Goal: Complete application form

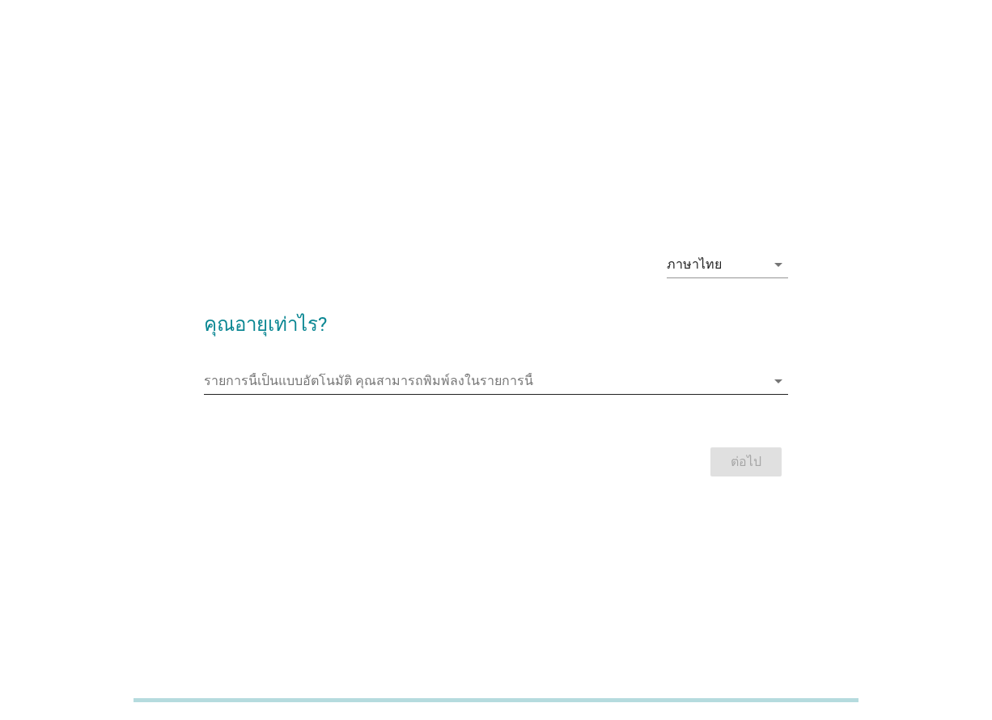
click at [489, 393] on div "รายการนี้เป็นแบบอัตโนมัติ [PERSON_NAME]พิมพ์ลงในรายการนี้ arrow_drop_down" at bounding box center [495, 381] width 583 height 26
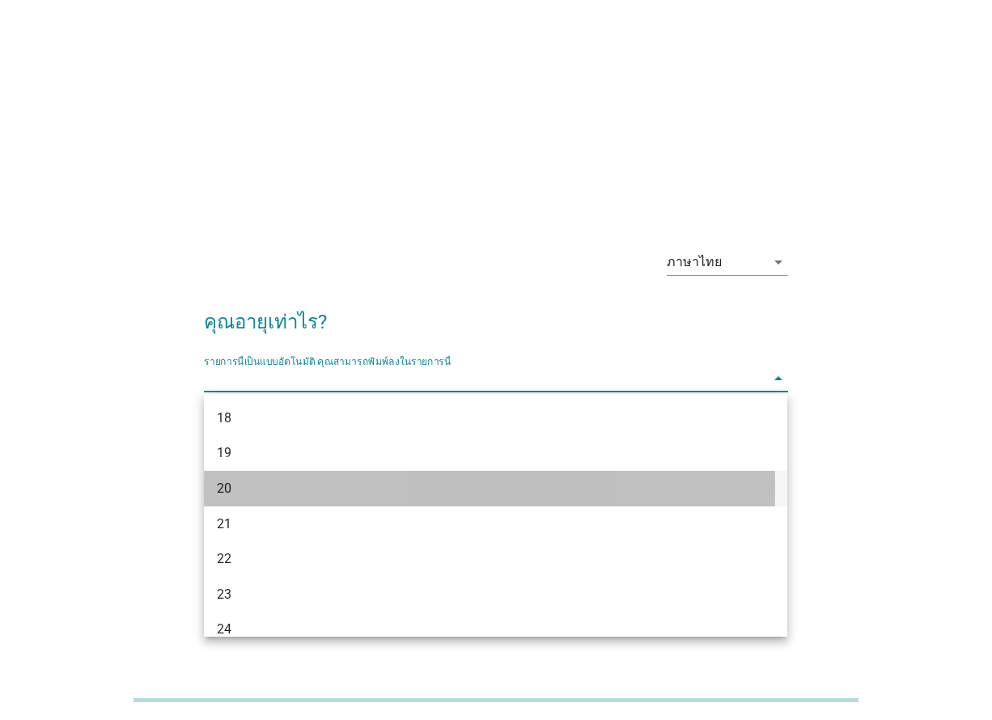
click at [260, 493] on div "20" at bounding box center [472, 488] width 511 height 19
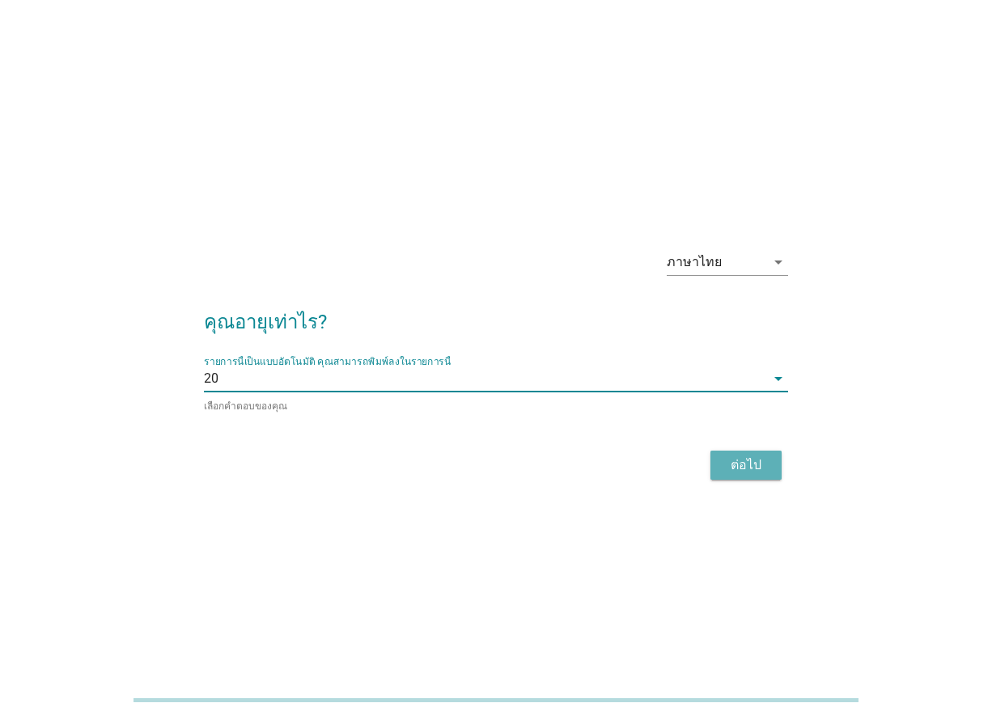
click at [740, 459] on div "ต่อไป" at bounding box center [745, 464] width 45 height 19
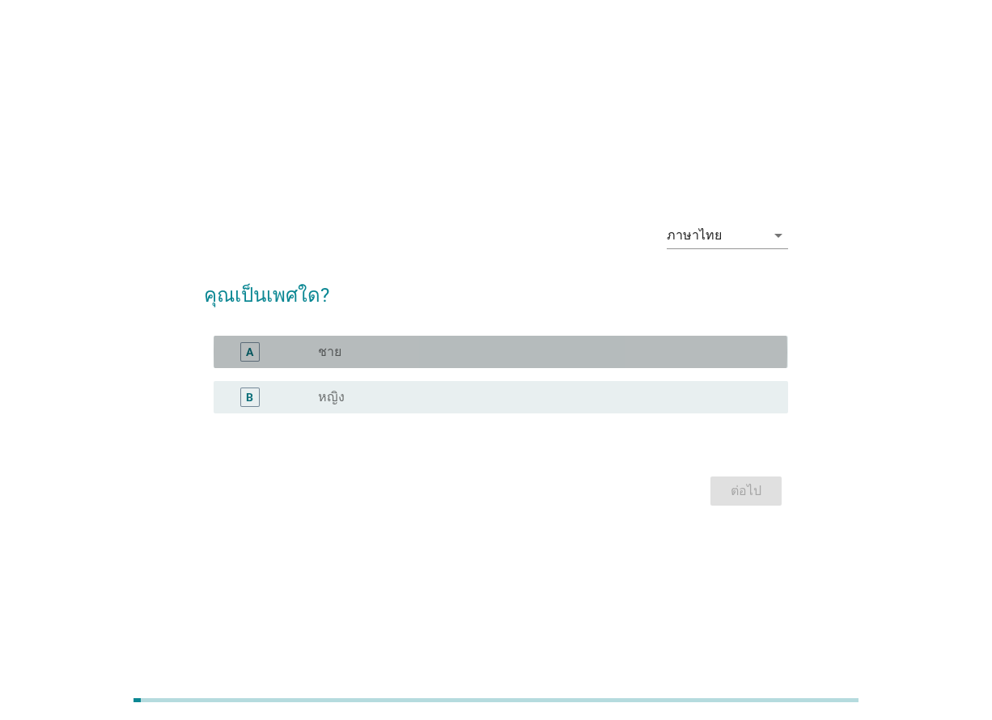
click at [452, 354] on div "radio_button_unchecked ชาย" at bounding box center [539, 352] width 443 height 16
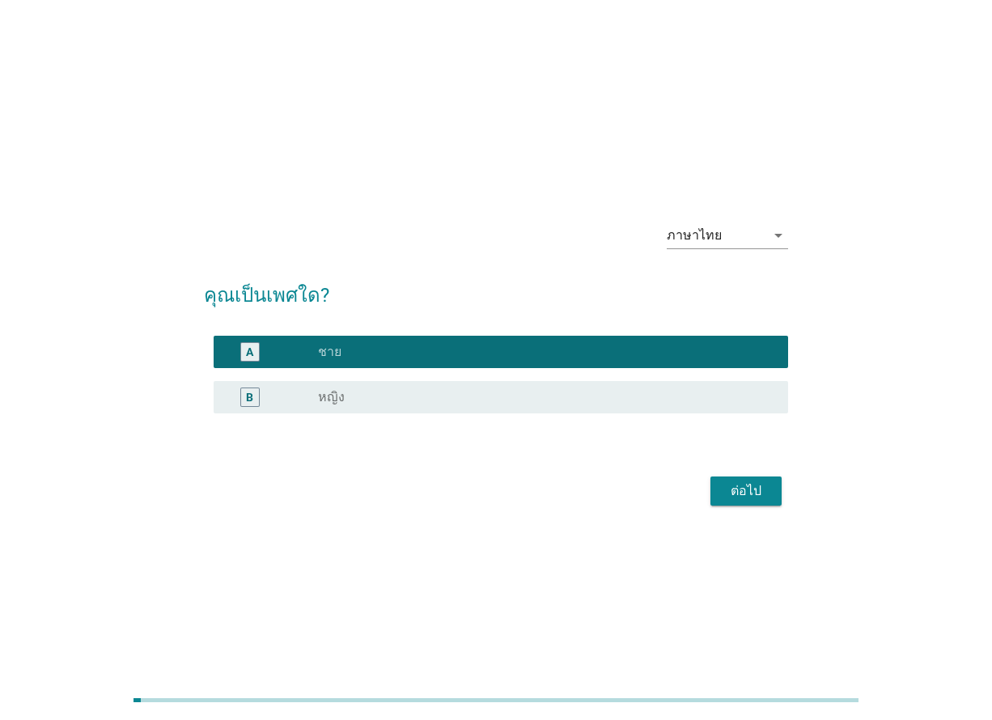
click at [756, 481] on div "ต่อไป" at bounding box center [745, 490] width 45 height 19
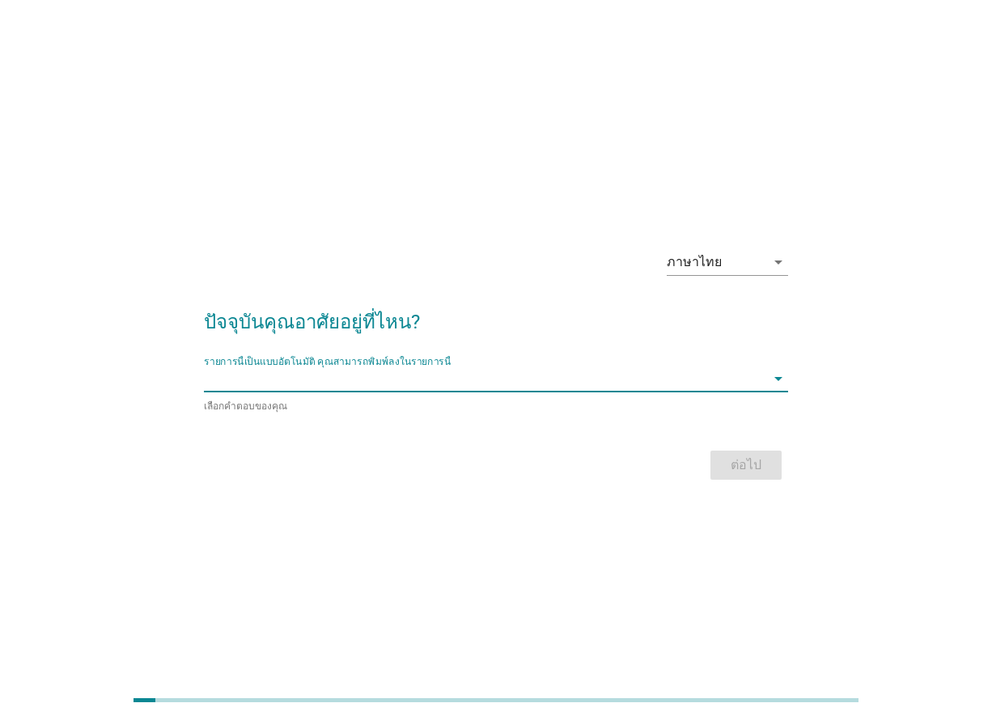
click at [408, 372] on input "รายการนี้เป็นแบบอัตโนมัติ คุณสามารถพิมพ์ลงในรายการนี้" at bounding box center [484, 379] width 561 height 26
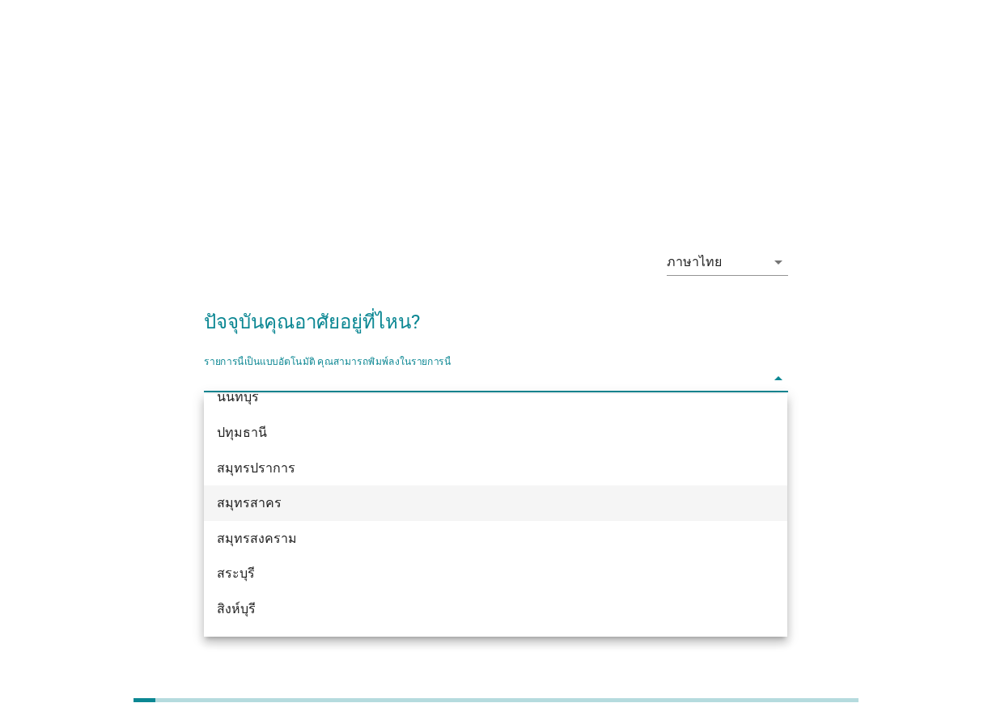
scroll to position [1456, 0]
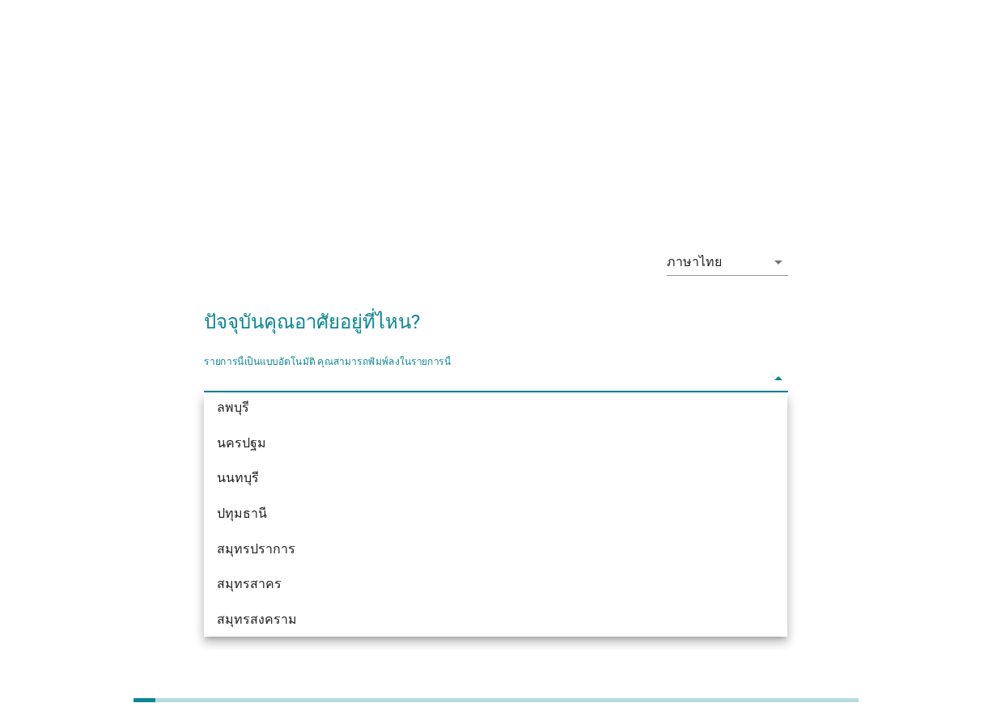
click at [289, 513] on div "ปทุมธานี" at bounding box center [472, 513] width 511 height 19
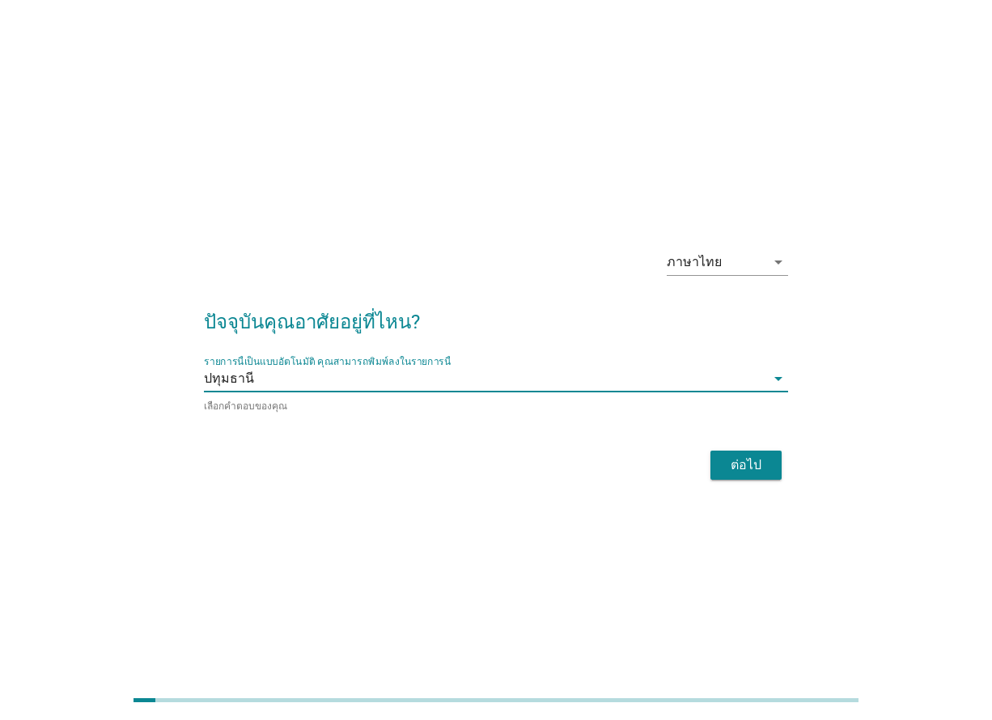
click at [751, 458] on div "ต่อไป" at bounding box center [745, 464] width 45 height 19
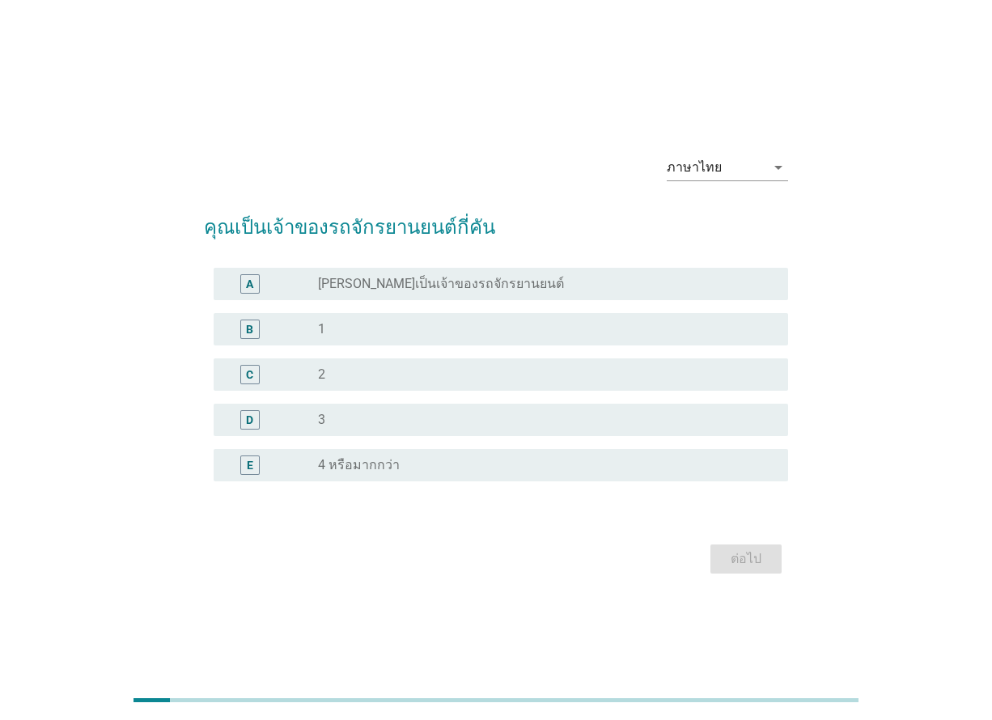
drag, startPoint x: 468, startPoint y: 291, endPoint x: 574, endPoint y: 401, distance: 152.2
click at [468, 291] on label "[PERSON_NAME]เป็นเจ้าของรถจักรยานยนต์" at bounding box center [441, 284] width 246 height 16
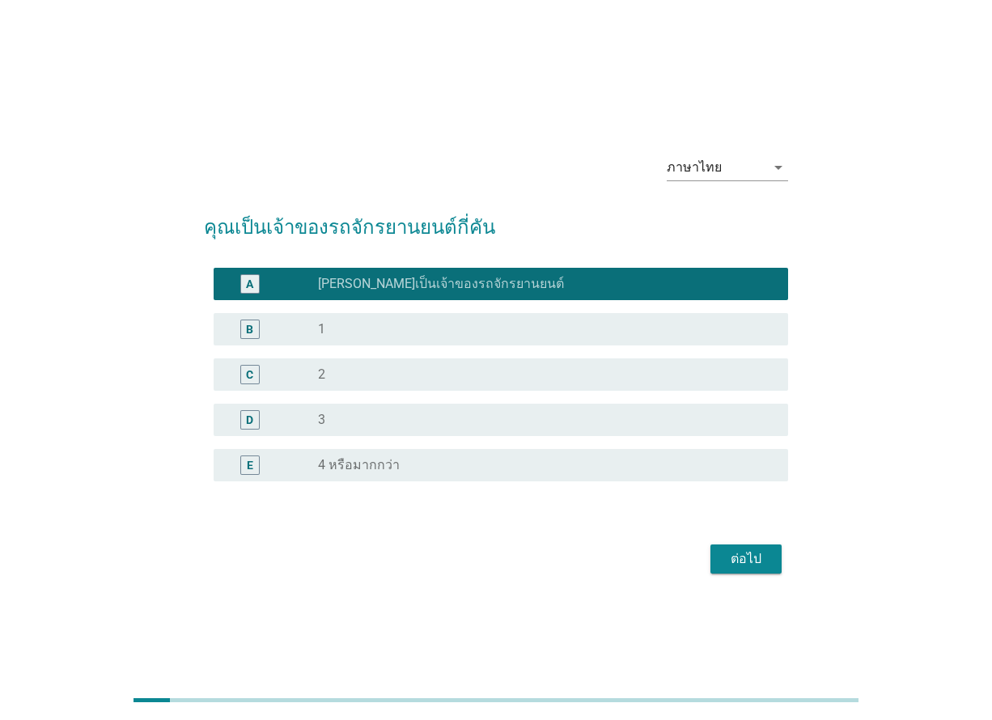
click at [753, 546] on button "ต่อไป" at bounding box center [745, 558] width 71 height 29
